Goal: Information Seeking & Learning: Check status

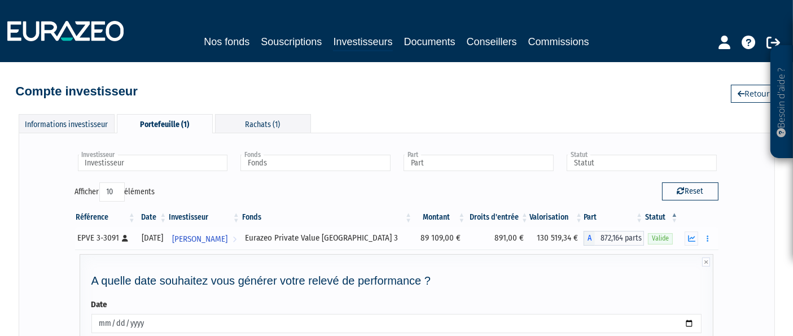
click at [616, 235] on span "872,164 parts" at bounding box center [619, 238] width 49 height 15
click at [506, 236] on td "891,00 €" at bounding box center [497, 238] width 63 height 23
drag, startPoint x: 533, startPoint y: 246, endPoint x: 174, endPoint y: 226, distance: 359.6
click at [174, 227] on tr "EPVE 3-3091 [Français] Personne physique [DATE] [PERSON_NAME] Voir l'investisse…" at bounding box center [397, 238] width 644 height 23
click at [309, 176] on div "Investisseur [PERSON_NAME] Investisseur Fonds Eurazeo Private Value Europe 3 Fo…" at bounding box center [397, 167] width 661 height 29
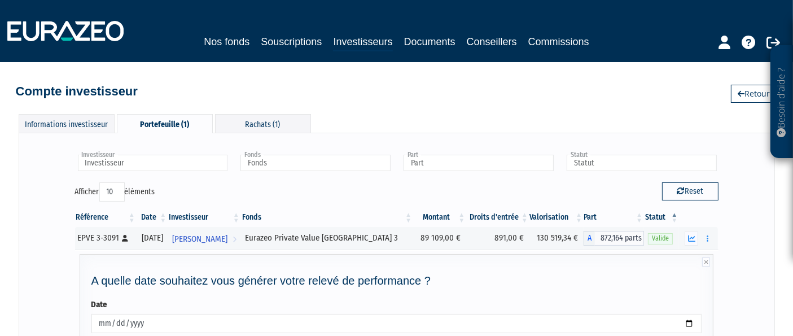
scroll to position [63, 0]
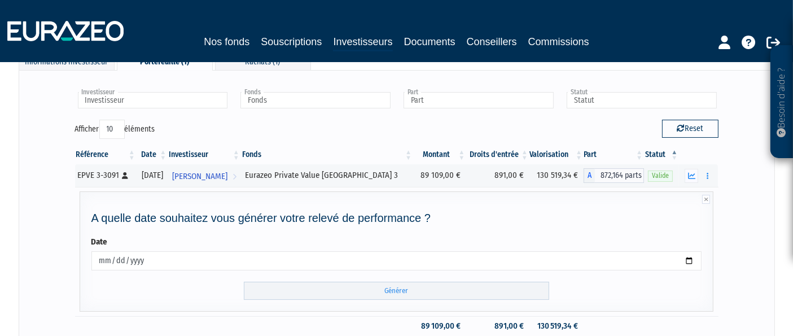
click at [744, 217] on div "Investisseur [PERSON_NAME] Investisseur Fonds Eurazeo Private Value Europe 3 Fo…" at bounding box center [396, 227] width 733 height 291
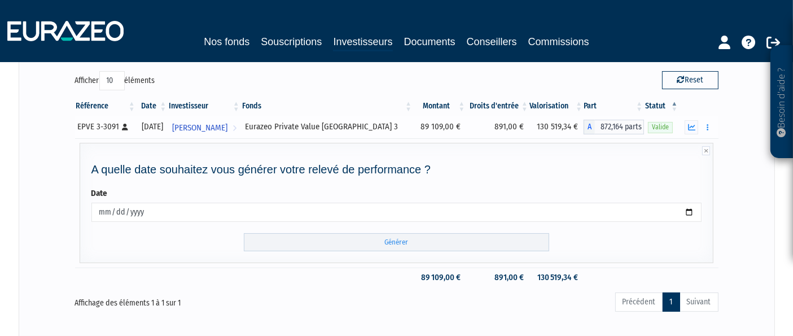
scroll to position [188, 0]
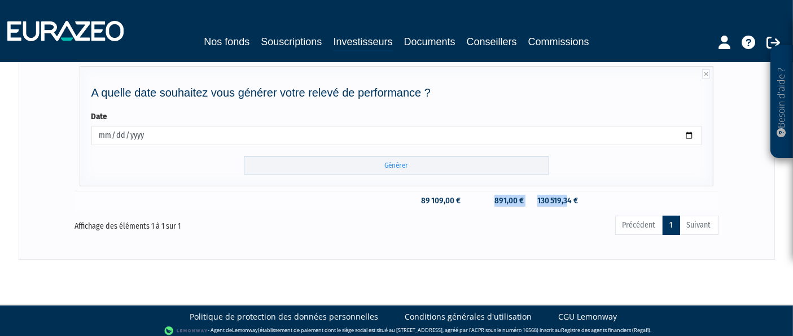
drag, startPoint x: 561, startPoint y: 196, endPoint x: 444, endPoint y: 195, distance: 116.3
click at [445, 195] on tr "89 109,00 € 891,00 € 130 519,34 €" at bounding box center [397, 201] width 644 height 20
click at [444, 195] on td "89 109,00 €" at bounding box center [439, 201] width 53 height 20
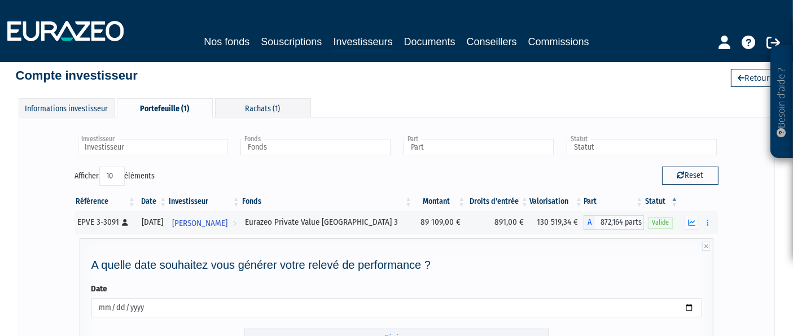
scroll to position [0, 0]
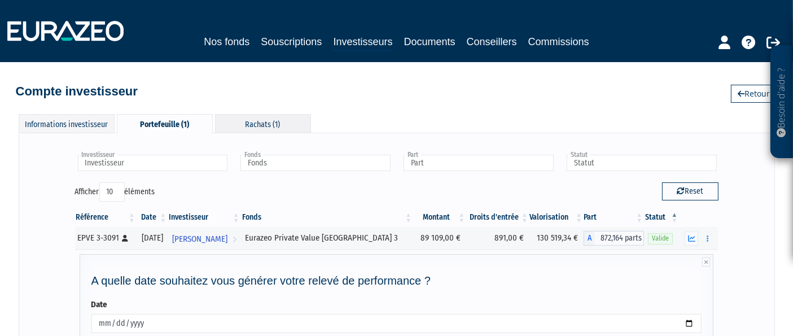
click at [282, 122] on div "Rachats (1)" at bounding box center [263, 123] width 96 height 19
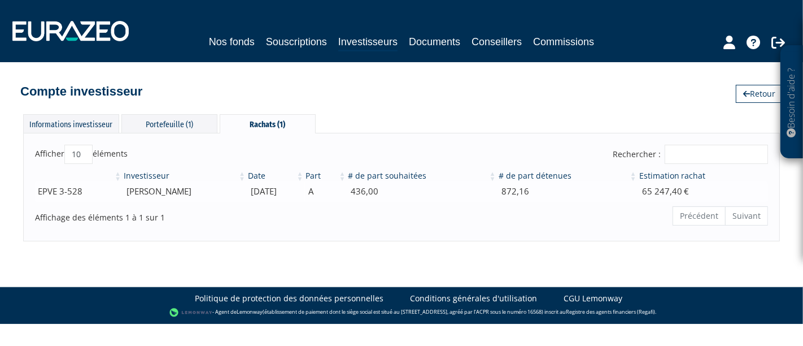
click at [663, 194] on td "65 247,40 €" at bounding box center [703, 191] width 130 height 20
drag, startPoint x: 696, startPoint y: 193, endPoint x: 223, endPoint y: 182, distance: 473.2
click at [223, 182] on tr "EPVE 3-528 [PERSON_NAME] [DATE] A 436,00 872,16 65 247,40 €" at bounding box center [401, 191] width 733 height 20
click at [294, 230] on div "Afficher 10 25 50 100 éléments Rechercher : Investisseur Date Part # de part so…" at bounding box center [401, 187] width 757 height 108
click at [58, 123] on div "Informations investisseur" at bounding box center [71, 123] width 96 height 19
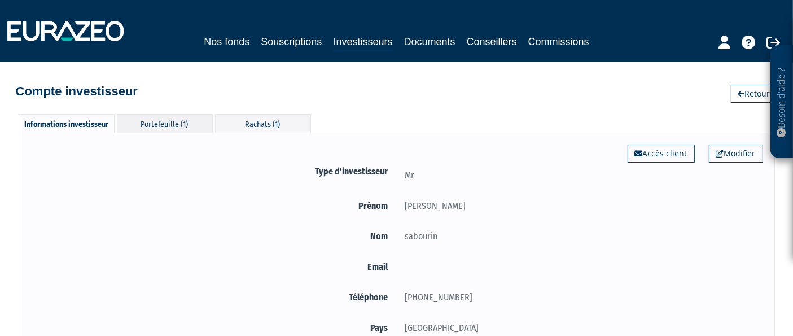
click at [157, 117] on div "Portefeuille (1)" at bounding box center [165, 123] width 96 height 19
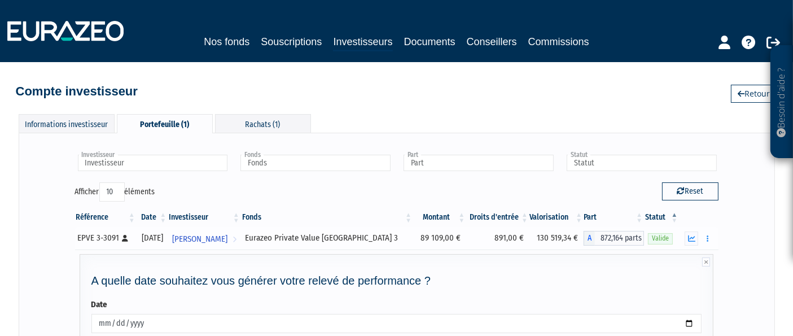
drag, startPoint x: 569, startPoint y: 240, endPoint x: 495, endPoint y: 240, distance: 74.0
click at [495, 240] on tr "EPVE 3-3091 [Français] Personne physique [DATE] [PERSON_NAME] Voir l'investisse…" at bounding box center [397, 238] width 644 height 23
click at [495, 240] on td "891,00 €" at bounding box center [497, 238] width 63 height 23
click at [697, 236] on button "button" at bounding box center [692, 238] width 14 height 14
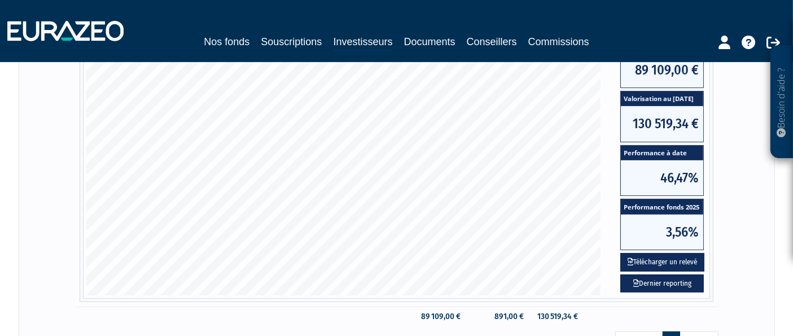
scroll to position [313, 0]
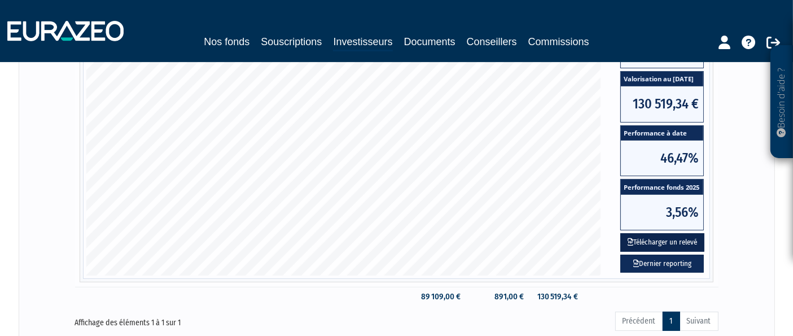
click at [674, 243] on button "Télécharger un relevé" at bounding box center [662, 242] width 84 height 19
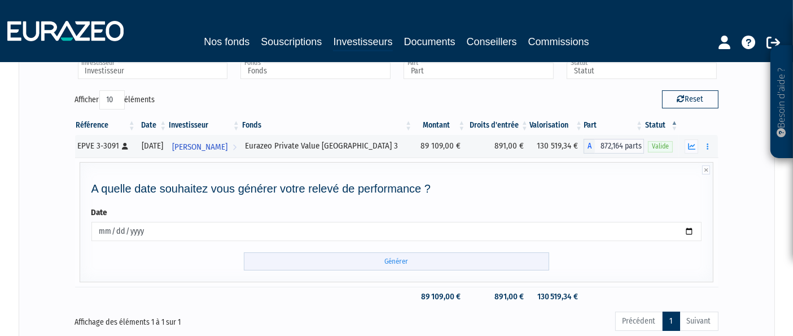
click at [421, 254] on input "Générer" at bounding box center [396, 261] width 305 height 19
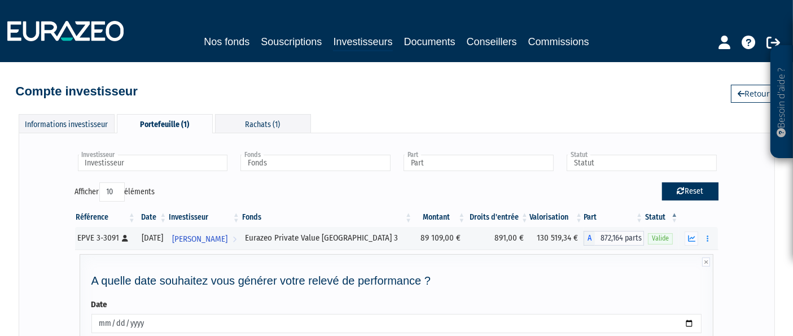
scroll to position [0, 0]
click at [704, 236] on button "button" at bounding box center [708, 238] width 14 height 14
click at [757, 254] on div "Investisseur [PERSON_NAME] Investisseur Fonds Eurazeo Private Value Europe 3 Fo…" at bounding box center [396, 290] width 733 height 291
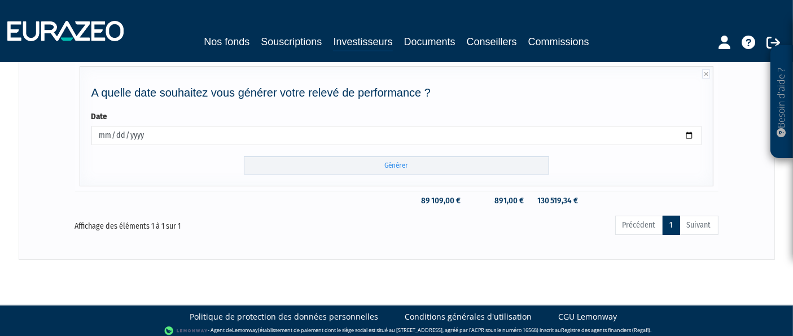
scroll to position [125, 0]
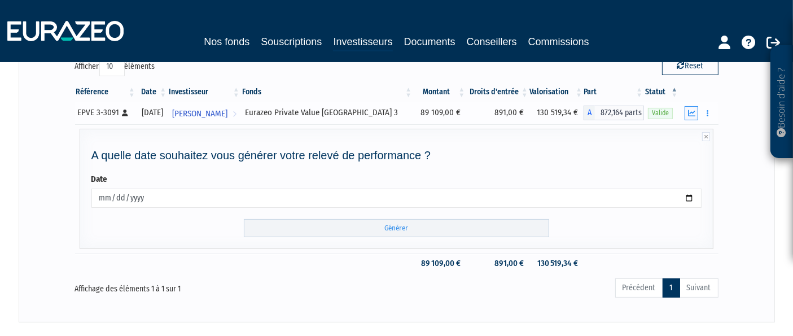
click at [689, 110] on icon "button" at bounding box center [691, 113] width 7 height 7
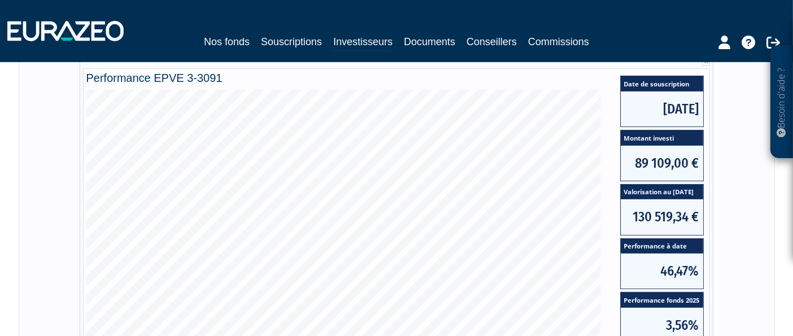
scroll to position [313, 0]
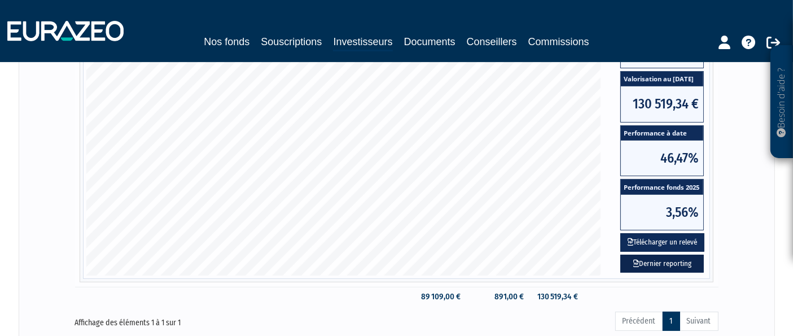
click at [661, 263] on link "Dernier reporting" at bounding box center [662, 264] width 84 height 19
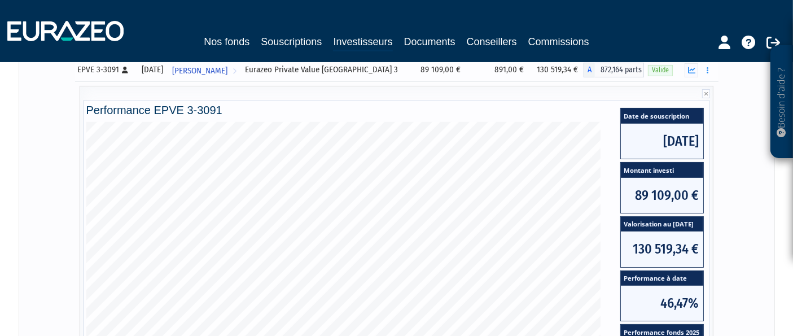
scroll to position [188, 0]
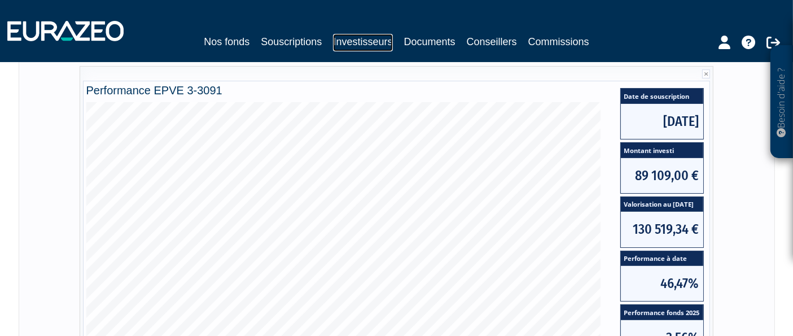
click at [368, 40] on link "Investisseurs" at bounding box center [362, 43] width 59 height 18
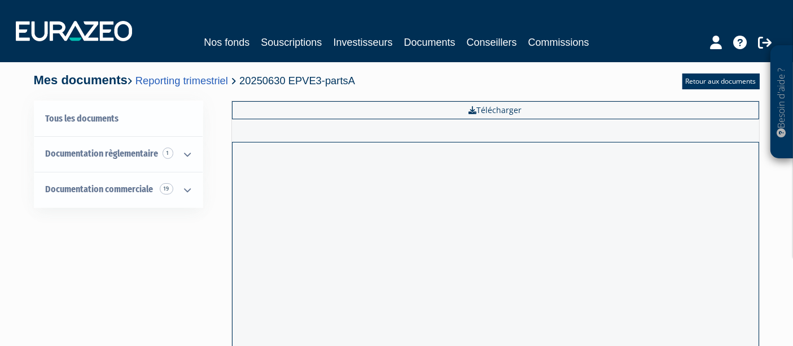
click at [167, 290] on div "Tous les documents Documentation règlementaire 1 EMT 1 Documentation commercial…" at bounding box center [396, 311] width 709 height 422
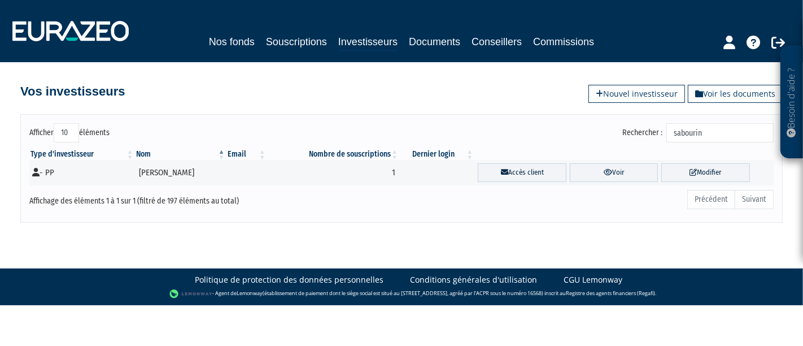
drag, startPoint x: 726, startPoint y: 130, endPoint x: 606, endPoint y: 126, distance: 119.8
click at [610, 129] on div "Rechercher : [PERSON_NAME]" at bounding box center [592, 134] width 364 height 22
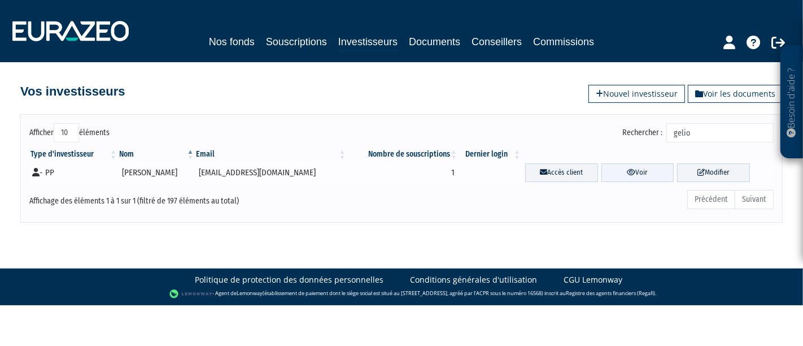
type input "gelio"
click at [624, 172] on link "Voir" at bounding box center [637, 172] width 73 height 19
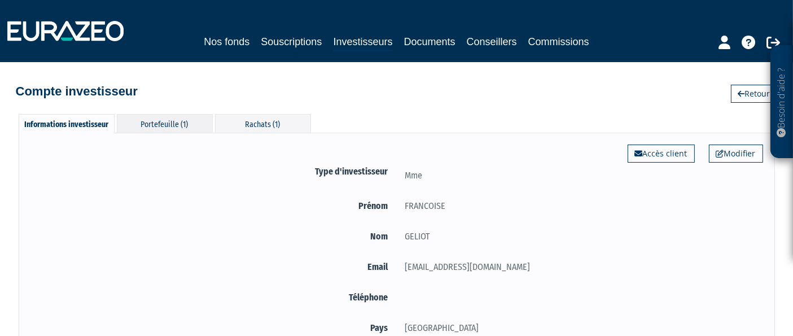
click at [182, 129] on div "Portefeuille (1)" at bounding box center [165, 123] width 96 height 19
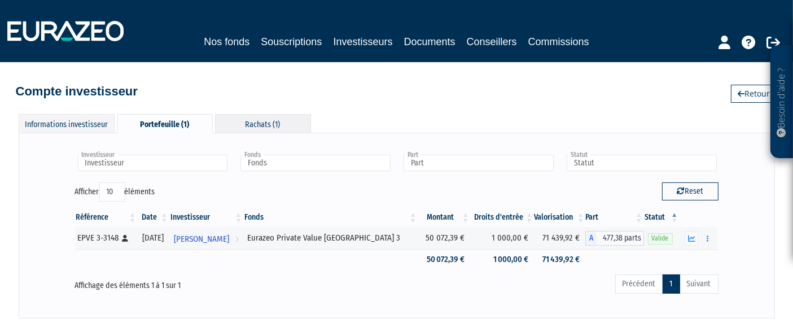
click at [231, 125] on div "Rachats (1)" at bounding box center [263, 123] width 96 height 19
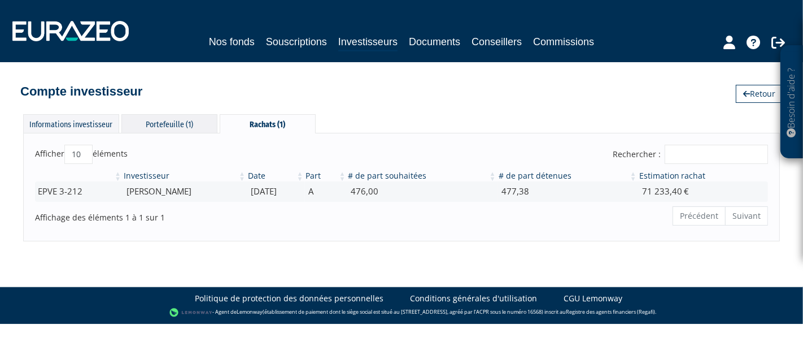
click at [179, 126] on div "Portefeuille (1)" at bounding box center [169, 123] width 96 height 19
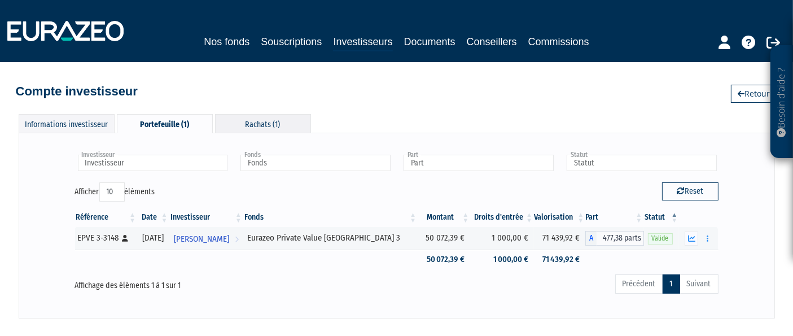
click at [242, 121] on div "Rachats (1)" at bounding box center [263, 123] width 96 height 19
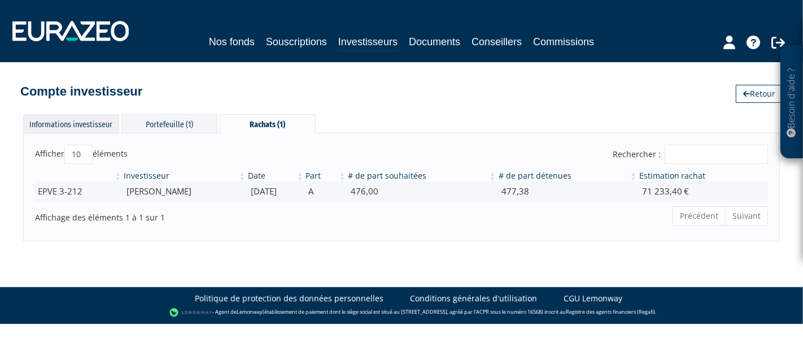
click at [91, 125] on div "Informations investisseur" at bounding box center [71, 123] width 96 height 19
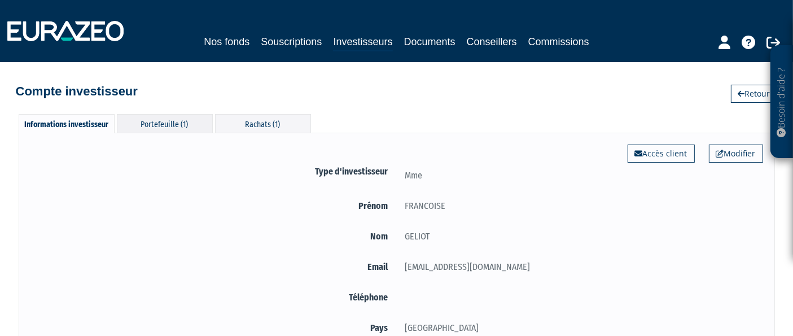
click at [171, 120] on div "Portefeuille (1)" at bounding box center [165, 123] width 96 height 19
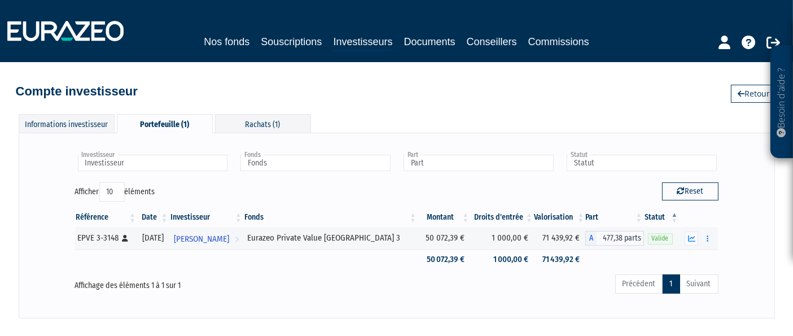
click at [29, 196] on div "Investisseur FRANCOISE GELIOT Investisseur Fonds Eurazeo Private Value Europe 3…" at bounding box center [397, 225] width 757 height 185
click at [81, 120] on div "Informations investisseur" at bounding box center [67, 123] width 96 height 19
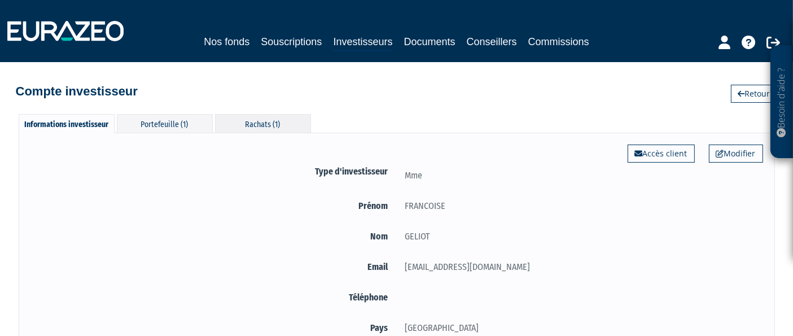
click at [272, 123] on div "Rachats (1)" at bounding box center [263, 123] width 96 height 19
